Goal: Obtain resource: Download file/media

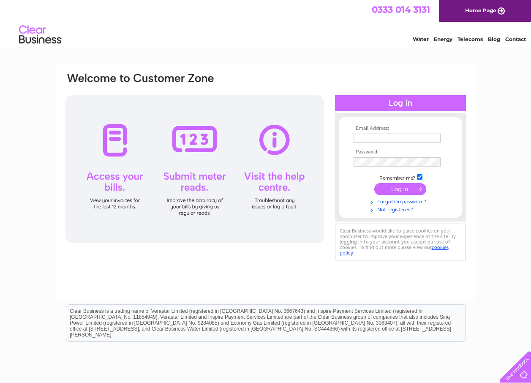
type input "info@natures-way.co.uk"
click at [395, 187] on input "submit" at bounding box center [401, 189] width 52 height 12
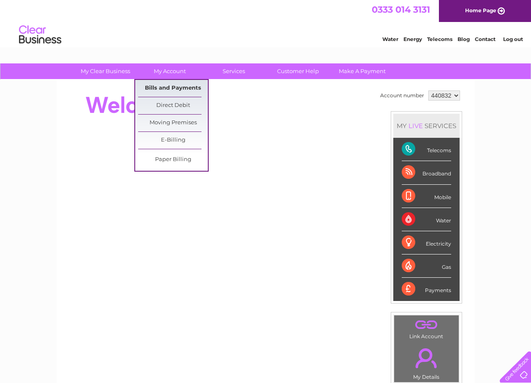
click at [167, 84] on link "Bills and Payments" at bounding box center [173, 88] width 70 height 17
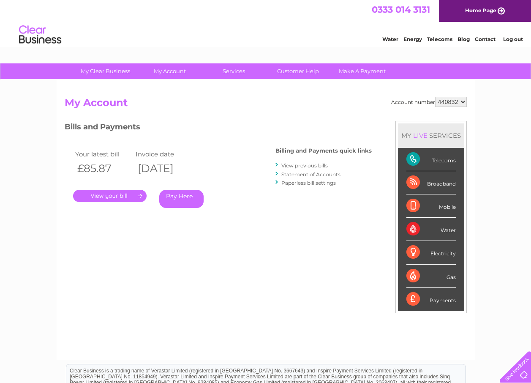
click at [312, 166] on link "View previous bills" at bounding box center [305, 165] width 47 height 6
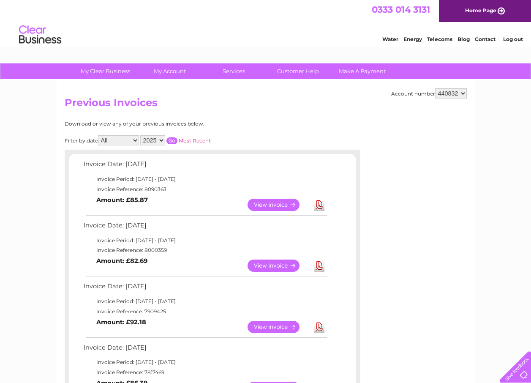
click at [320, 204] on link "Download" at bounding box center [319, 205] width 11 height 12
